Goal: Navigation & Orientation: Find specific page/section

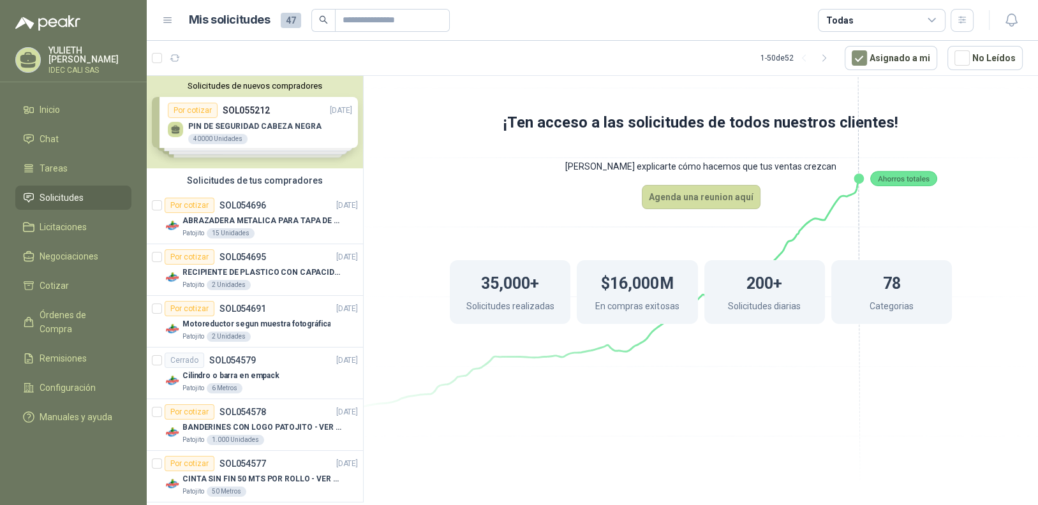
click at [284, 129] on div "Solicitudes de nuevos compradores Por cotizar SOL055212 [DATE] PIN DE SEGURIDAD…" at bounding box center [255, 122] width 216 height 92
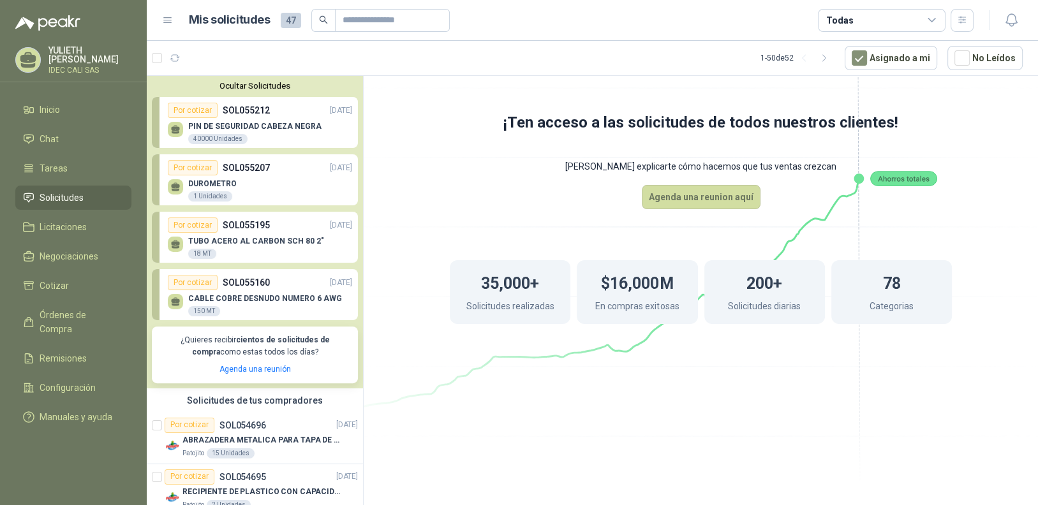
click at [265, 302] on p "CABLE COBRE DESNUDO NUMERO 6 AWG" at bounding box center [265, 298] width 154 height 9
click at [186, 279] on div "Por cotizar" at bounding box center [193, 282] width 50 height 15
click at [223, 279] on p "SOL055160" at bounding box center [246, 282] width 47 height 14
click at [226, 302] on p "CABLE COBRE DESNUDO NUMERO 6 AWG" at bounding box center [265, 298] width 154 height 9
click at [191, 308] on div "150 MT" at bounding box center [204, 311] width 32 height 10
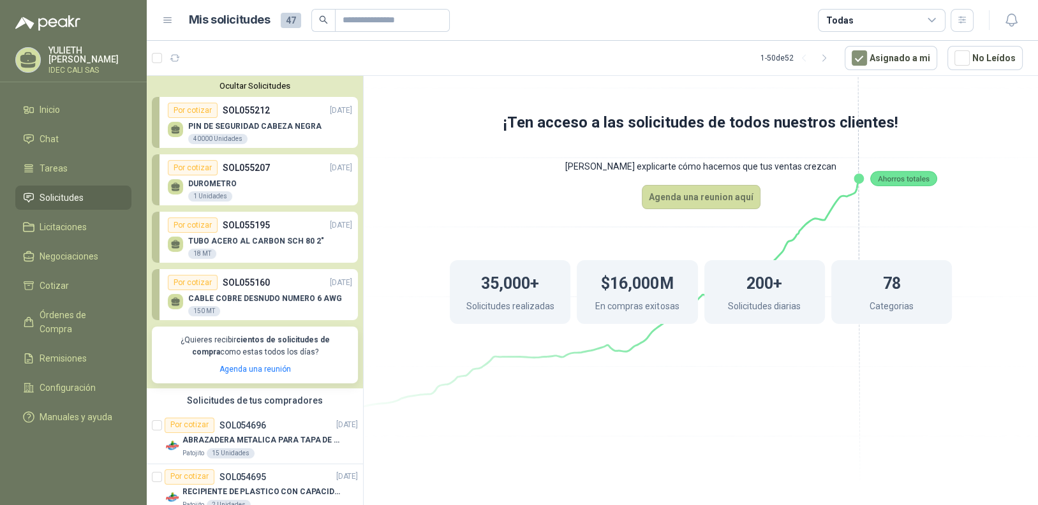
click at [224, 295] on p "CABLE COBRE DESNUDO NUMERO 6 AWG" at bounding box center [265, 298] width 154 height 9
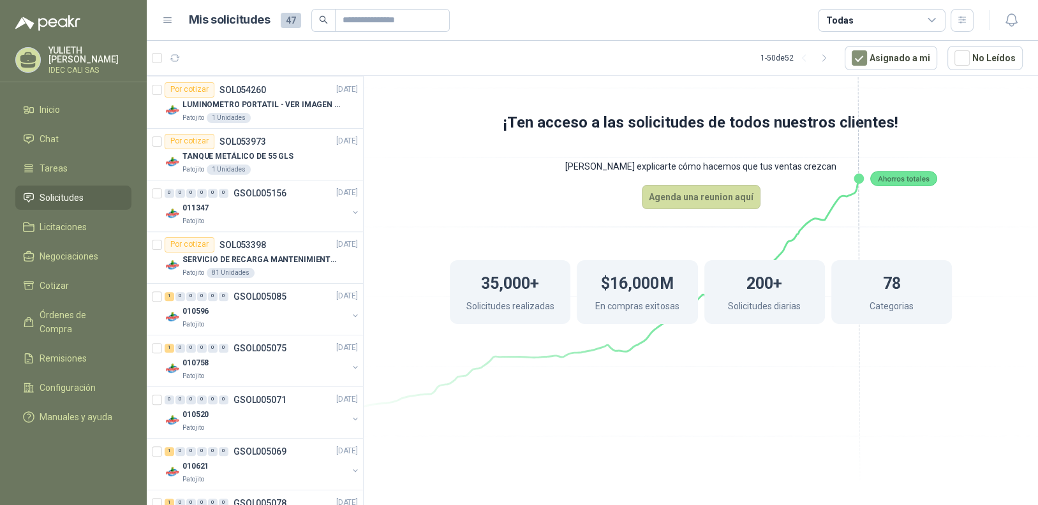
scroll to position [907, 0]
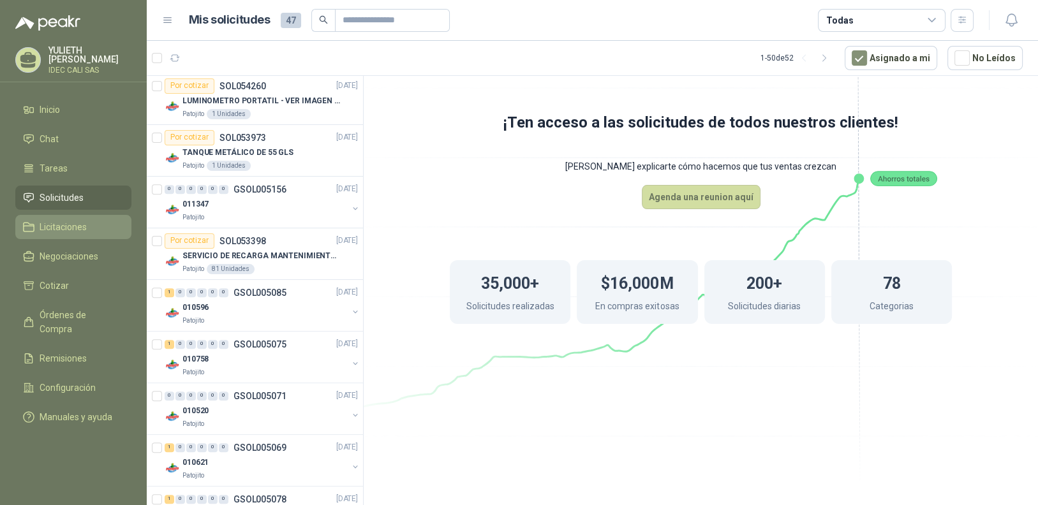
click at [65, 232] on link "Licitaciones" at bounding box center [73, 227] width 116 height 24
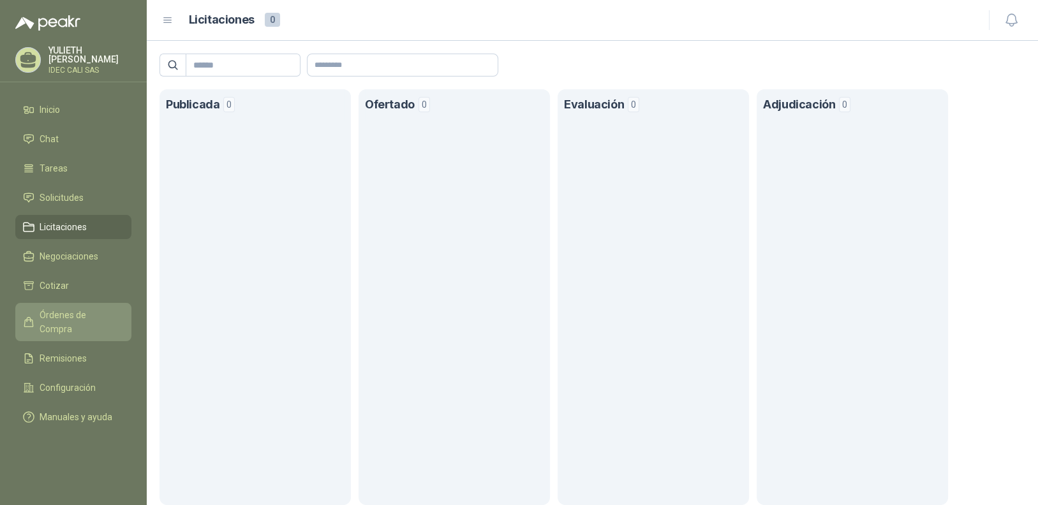
click at [88, 308] on span "Órdenes de Compra" at bounding box center [80, 322] width 80 height 28
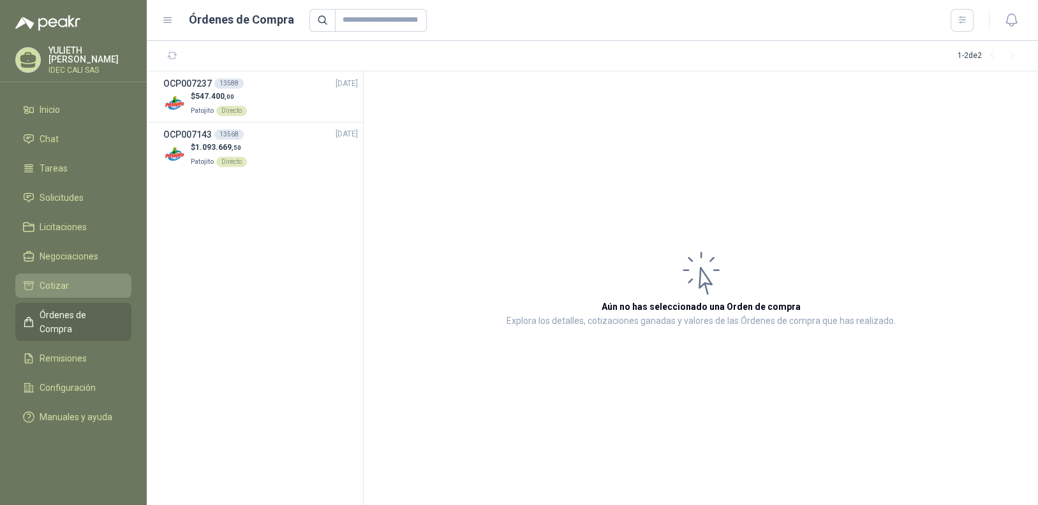
click at [80, 281] on li "Cotizar" at bounding box center [73, 286] width 101 height 14
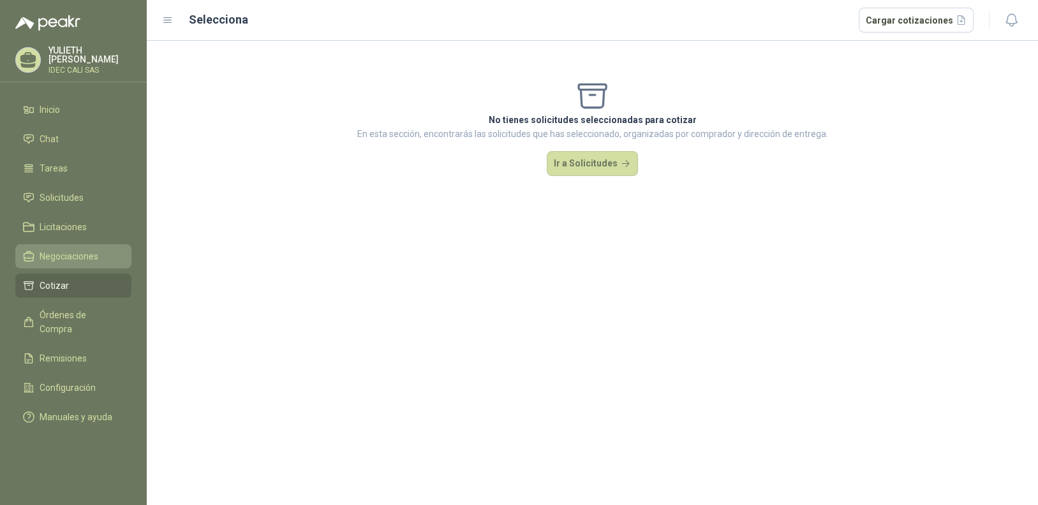
click at [92, 249] on span "Negociaciones" at bounding box center [69, 256] width 59 height 14
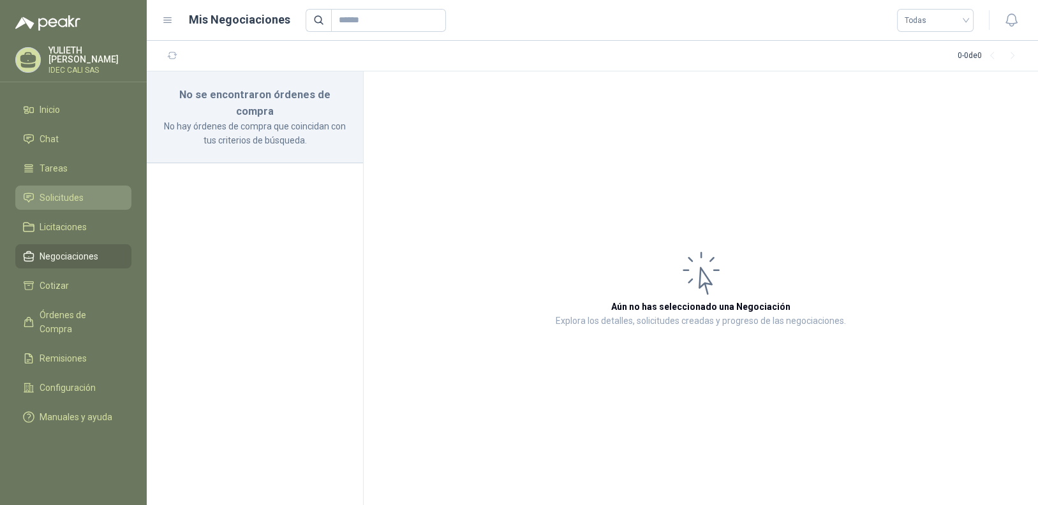
click at [77, 191] on span "Solicitudes" at bounding box center [62, 198] width 44 height 14
